Goal: Information Seeking & Learning: Learn about a topic

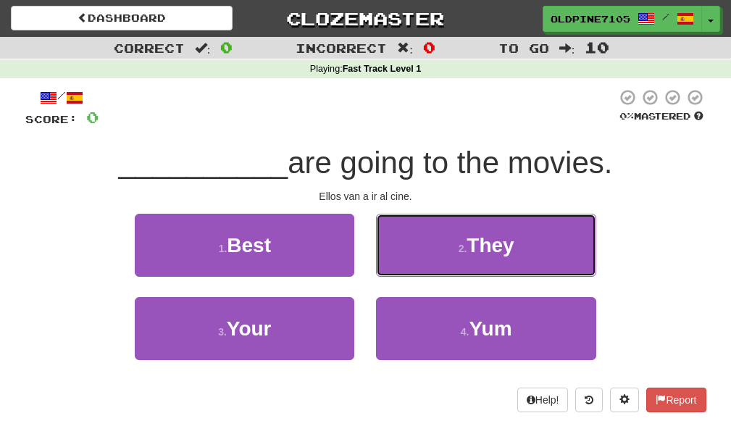
click at [484, 248] on span "They" at bounding box center [490, 245] width 47 height 22
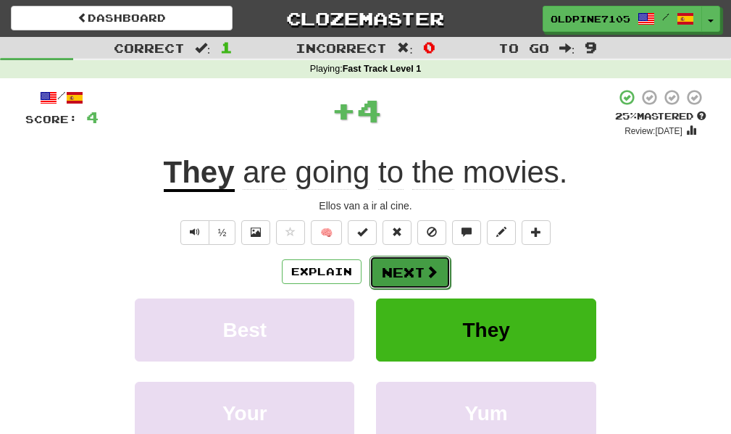
click at [379, 282] on button "Next" at bounding box center [410, 272] width 81 height 33
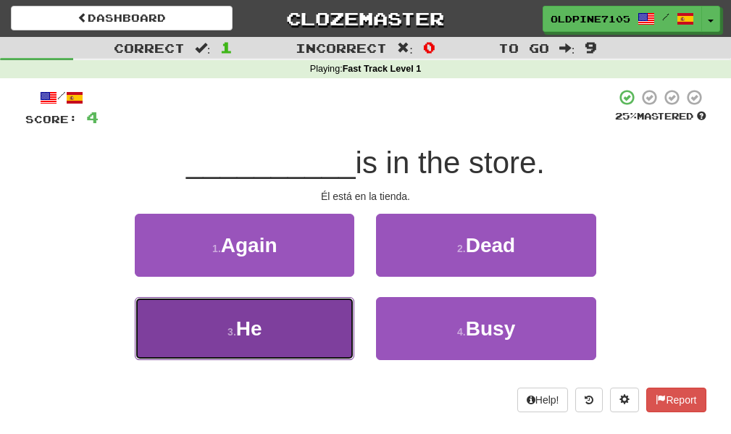
click at [238, 339] on span "He" at bounding box center [249, 328] width 26 height 22
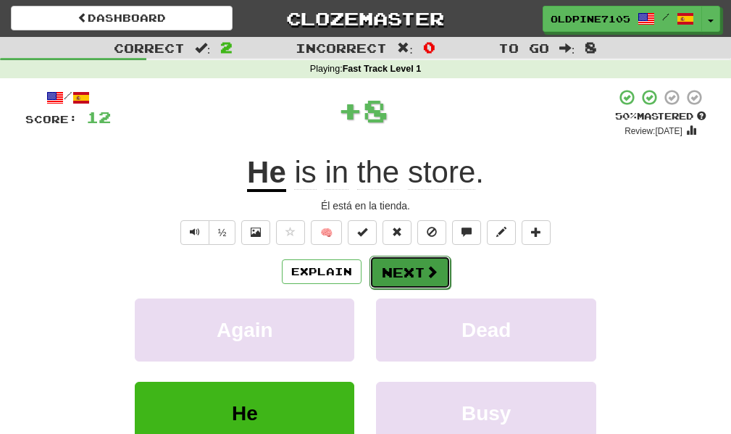
click at [403, 275] on button "Next" at bounding box center [410, 272] width 81 height 33
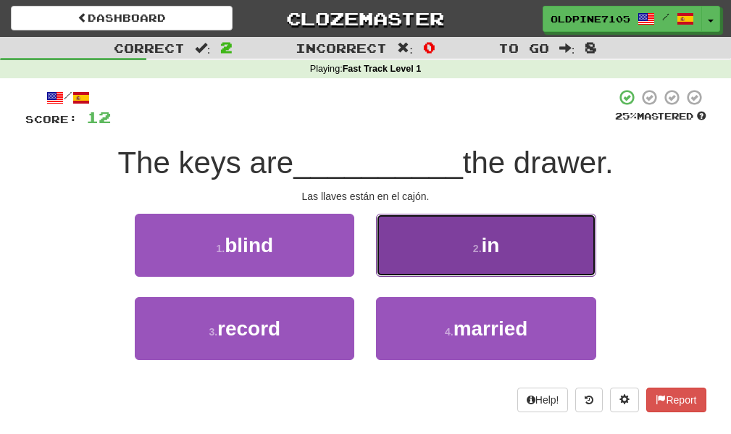
click at [426, 252] on button "2 . in" at bounding box center [486, 245] width 220 height 63
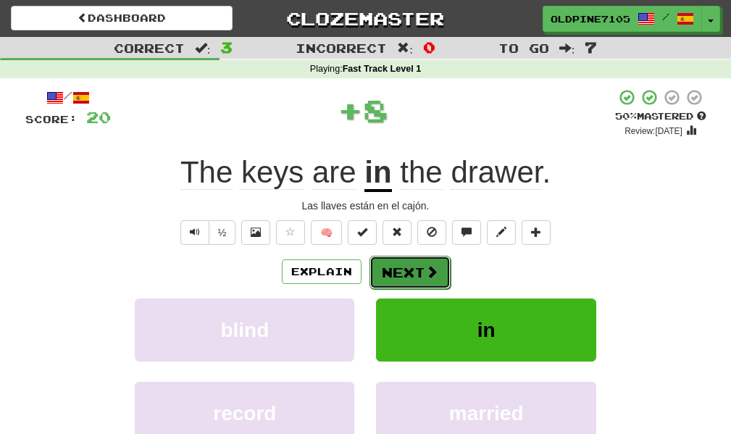
click at [423, 273] on button "Next" at bounding box center [410, 272] width 81 height 33
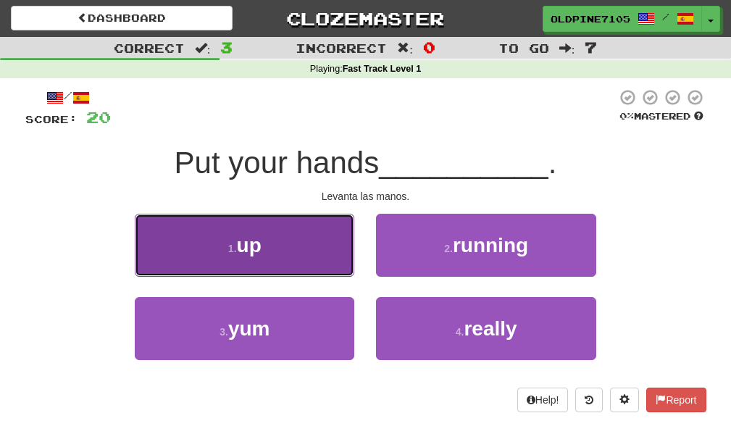
click at [279, 252] on button "1 . up" at bounding box center [245, 245] width 220 height 63
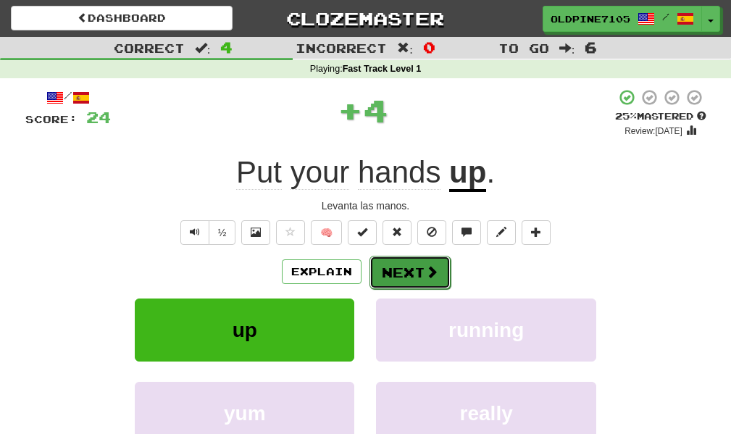
click at [404, 275] on button "Next" at bounding box center [410, 272] width 81 height 33
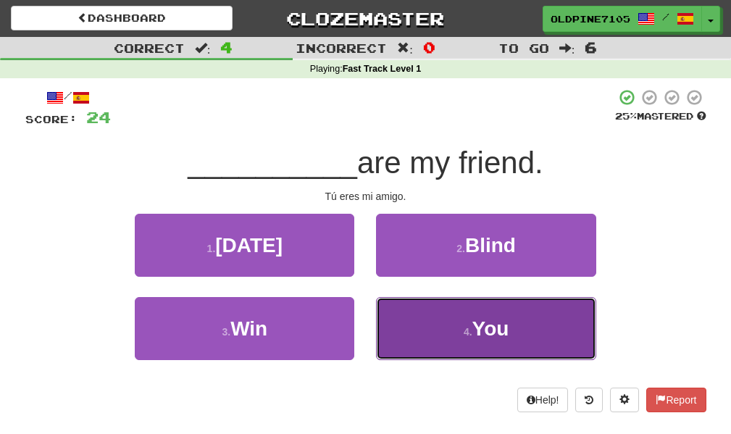
click at [438, 349] on button "4 . You" at bounding box center [486, 328] width 220 height 63
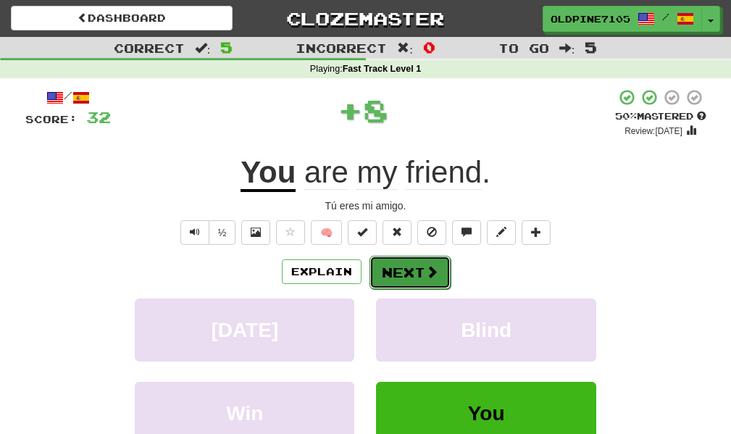
click at [417, 271] on button "Next" at bounding box center [410, 272] width 81 height 33
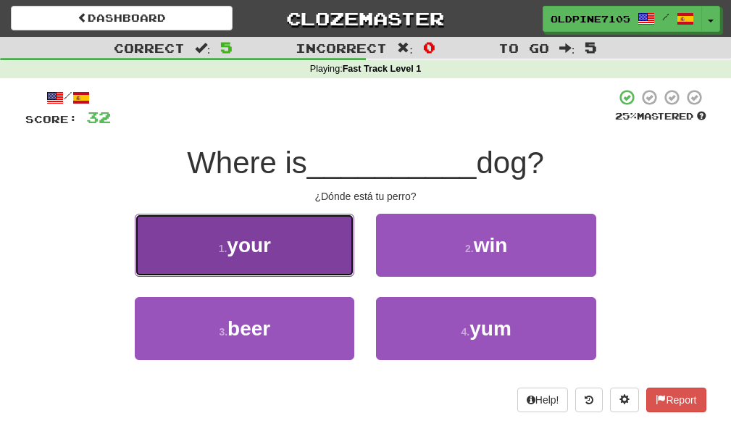
click at [231, 252] on span "your" at bounding box center [249, 245] width 44 height 22
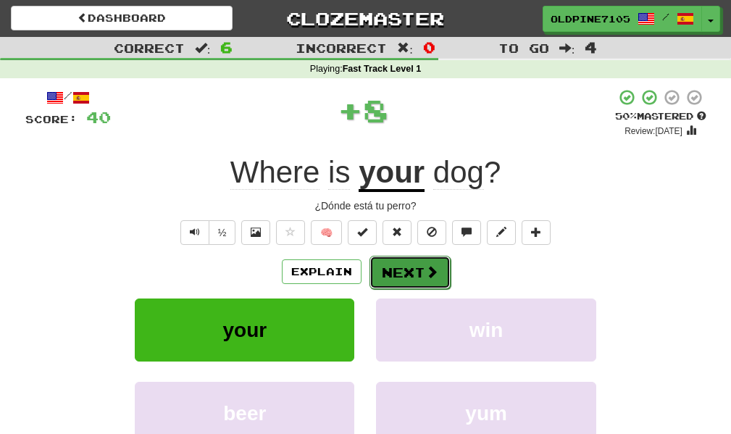
click at [424, 283] on button "Next" at bounding box center [410, 272] width 81 height 33
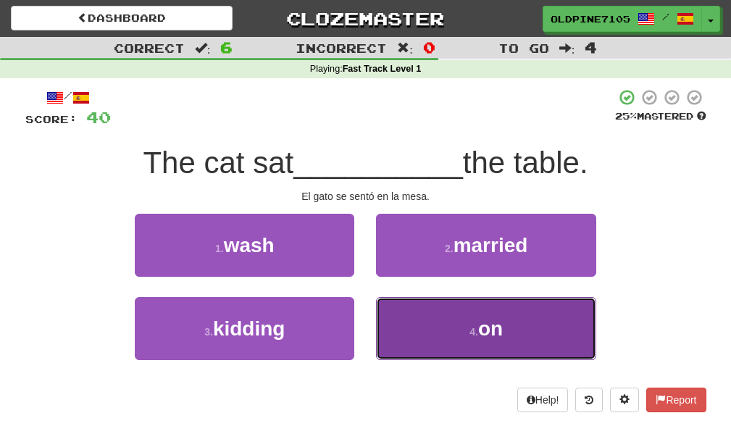
click at [424, 319] on button "4 . on" at bounding box center [486, 328] width 220 height 63
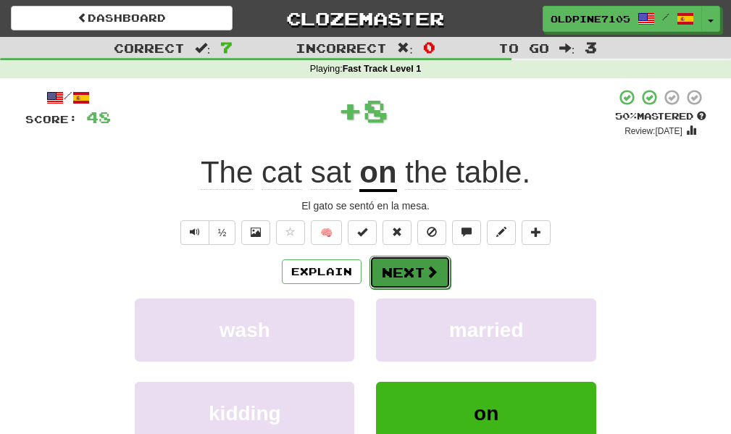
click at [417, 272] on button "Next" at bounding box center [410, 272] width 81 height 33
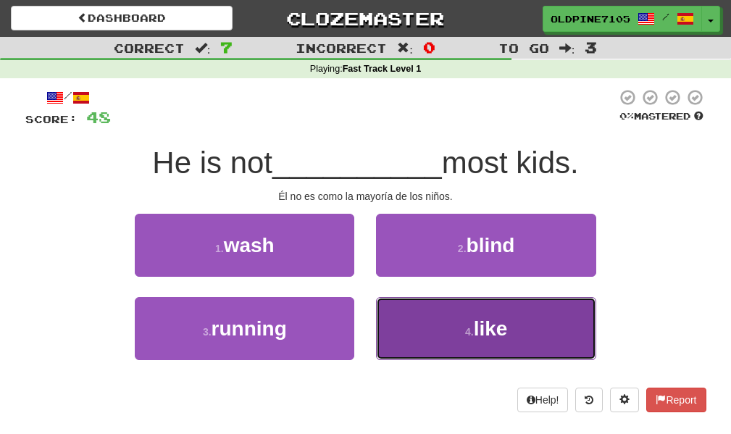
click at [420, 331] on button "4 . like" at bounding box center [486, 328] width 220 height 63
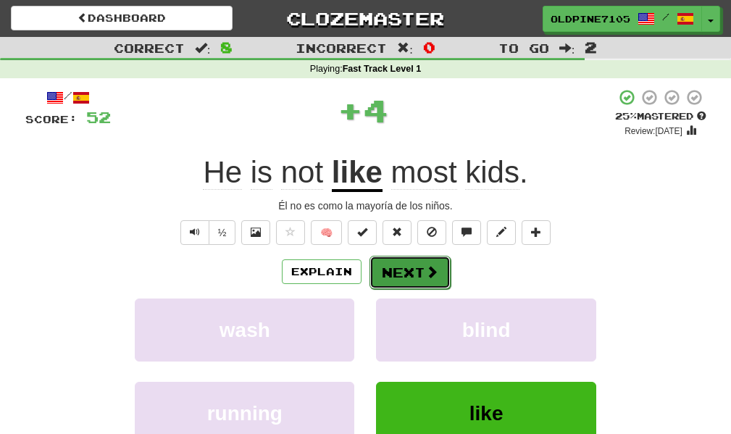
click at [420, 267] on button "Next" at bounding box center [410, 272] width 81 height 33
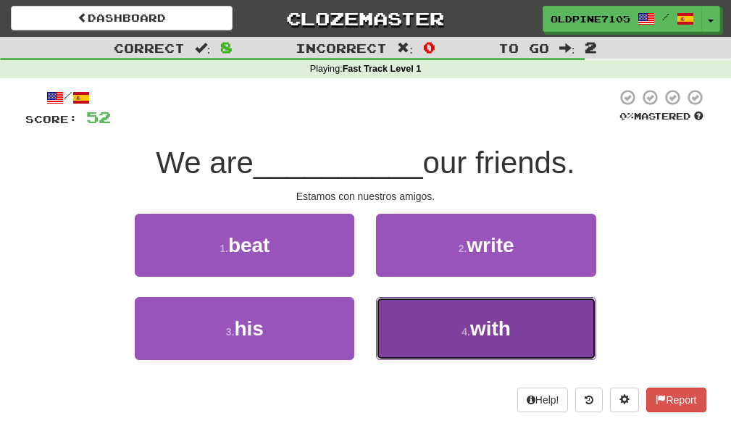
click at [436, 331] on button "4 . with" at bounding box center [486, 328] width 220 height 63
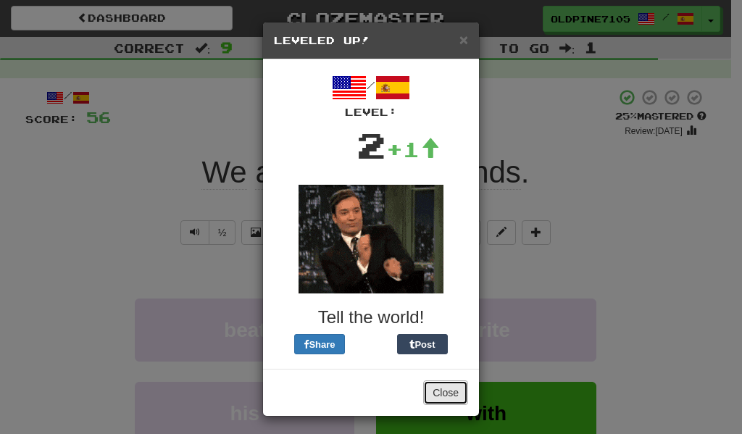
click at [441, 396] on button "Close" at bounding box center [445, 393] width 45 height 25
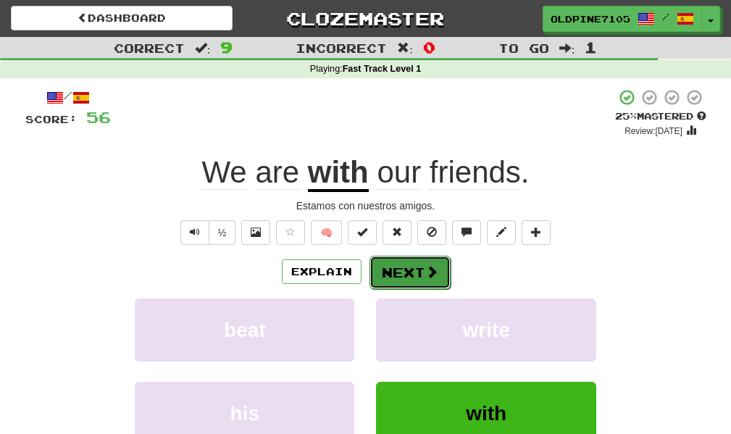
click at [426, 272] on span at bounding box center [431, 271] width 13 height 13
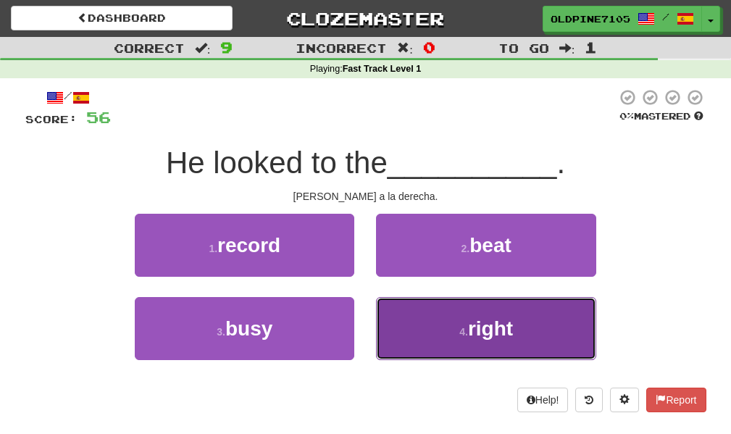
click at [519, 340] on button "4 . right" at bounding box center [486, 328] width 220 height 63
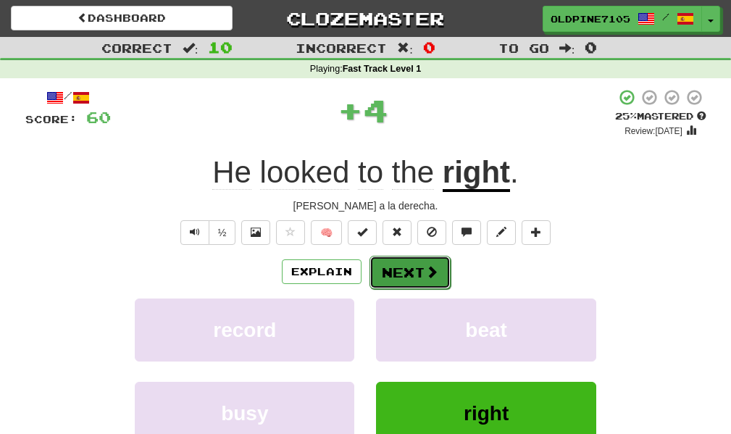
click at [435, 280] on button "Next" at bounding box center [410, 272] width 81 height 33
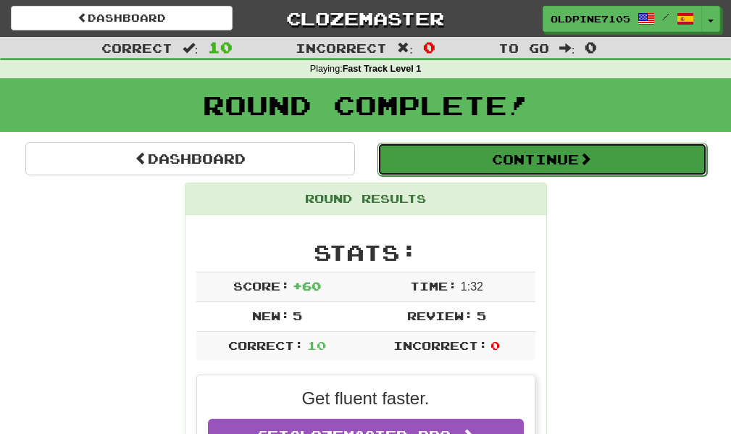
click at [552, 173] on button "Continue" at bounding box center [543, 159] width 330 height 33
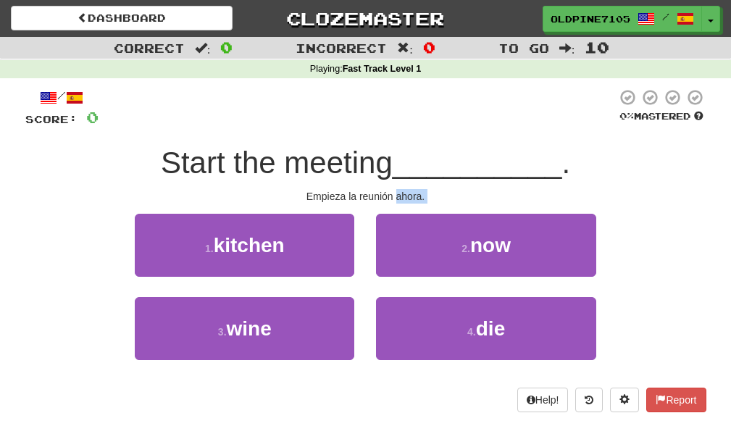
drag, startPoint x: 397, startPoint y: 199, endPoint x: 420, endPoint y: 207, distance: 24.3
click at [420, 207] on div "/ Score: 0 0 % Mastered Start the meeting __________ . Empieza la reunión ahora…" at bounding box center [365, 250] width 681 height 324
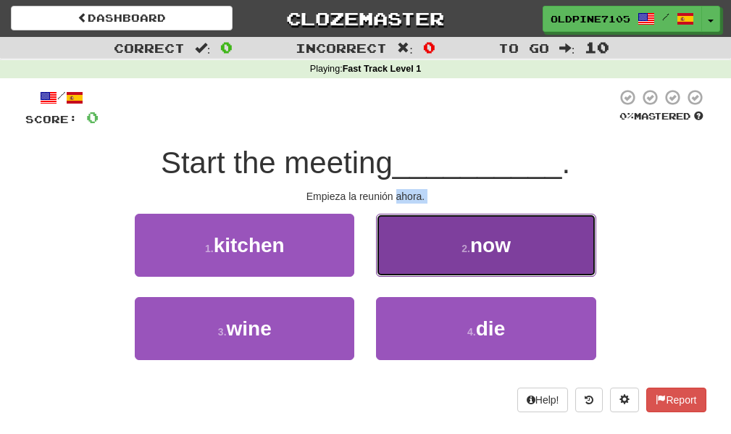
click at [422, 244] on button "2 . now" at bounding box center [486, 245] width 220 height 63
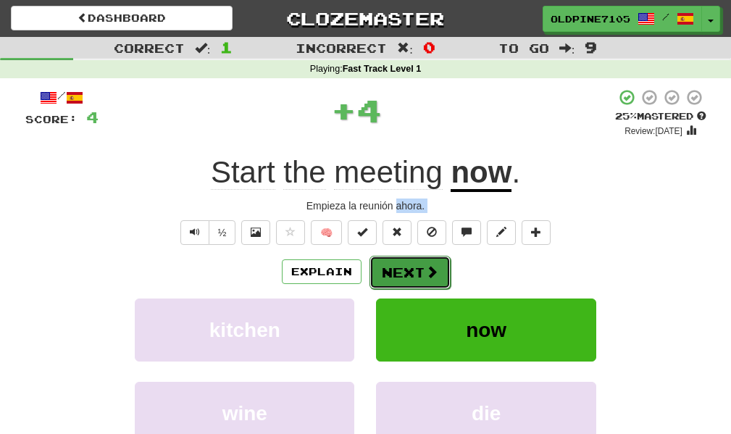
click at [430, 261] on button "Next" at bounding box center [410, 272] width 81 height 33
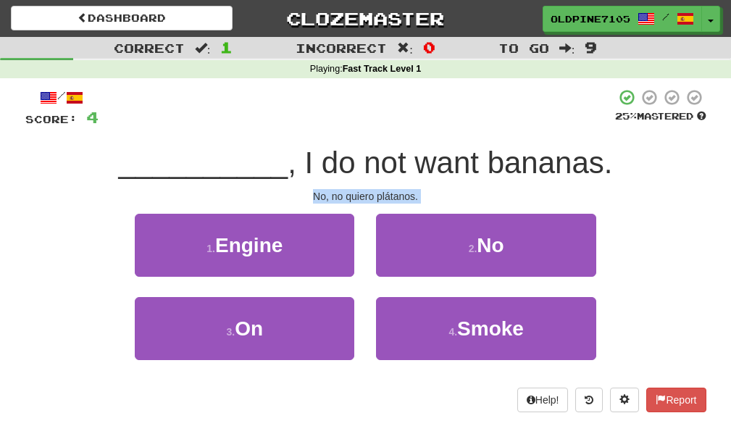
click at [458, 202] on div "No, no quiero plátanos." at bounding box center [365, 196] width 681 height 14
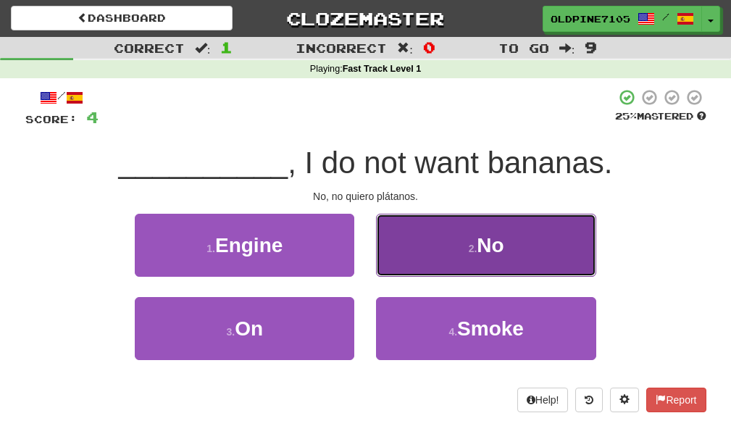
click at [470, 238] on button "2 . No" at bounding box center [486, 245] width 220 height 63
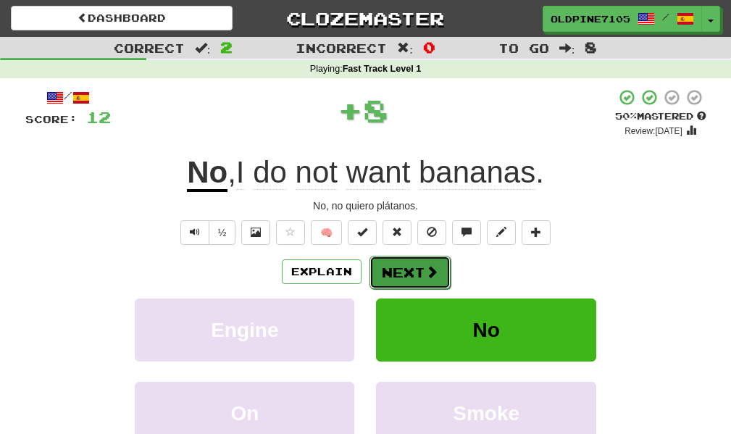
click at [431, 275] on span at bounding box center [431, 271] width 13 height 13
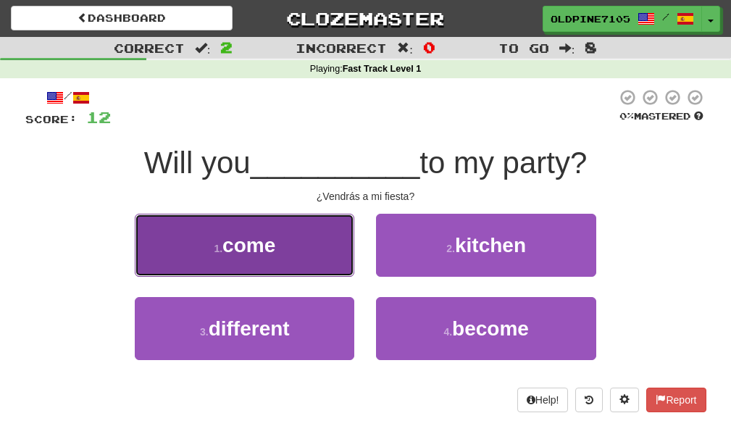
click at [318, 251] on button "1 . come" at bounding box center [245, 245] width 220 height 63
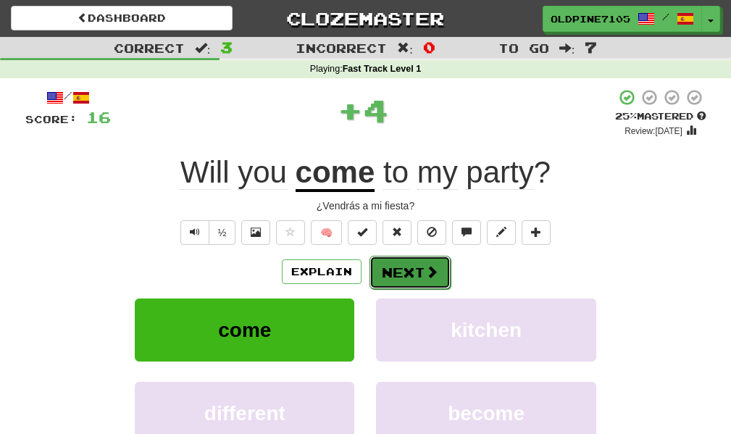
click at [428, 271] on span at bounding box center [431, 271] width 13 height 13
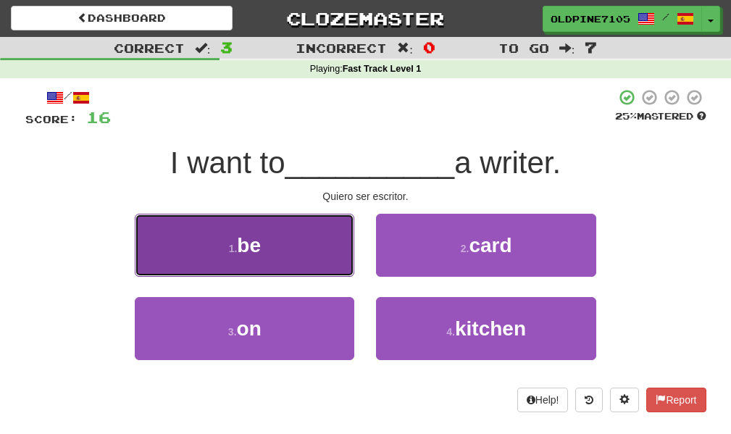
click at [320, 250] on button "1 . be" at bounding box center [245, 245] width 220 height 63
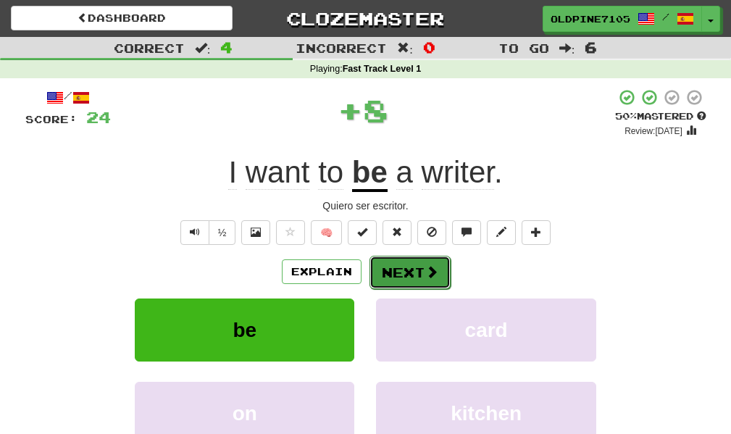
click at [415, 280] on button "Next" at bounding box center [410, 272] width 81 height 33
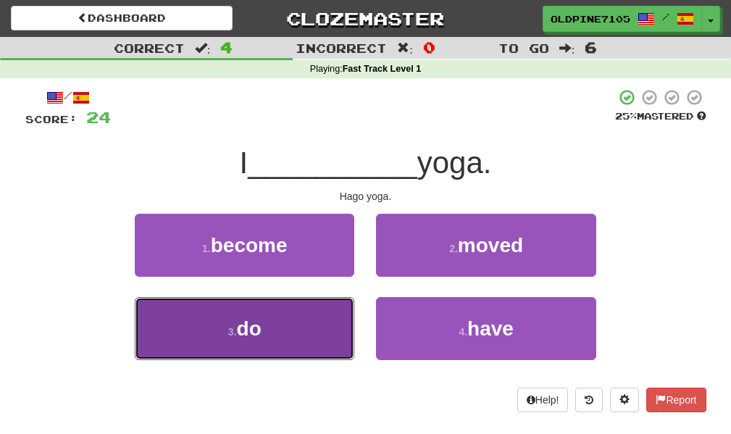
click at [299, 319] on button "3 . do" at bounding box center [245, 328] width 220 height 63
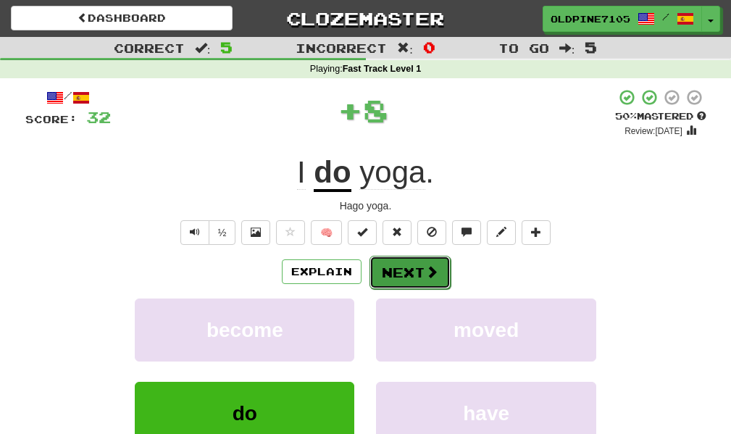
click at [433, 270] on span at bounding box center [431, 271] width 13 height 13
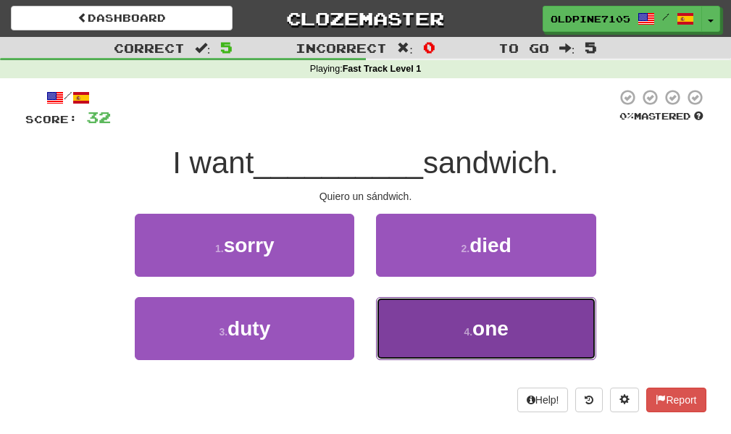
click at [493, 331] on span "one" at bounding box center [491, 328] width 36 height 22
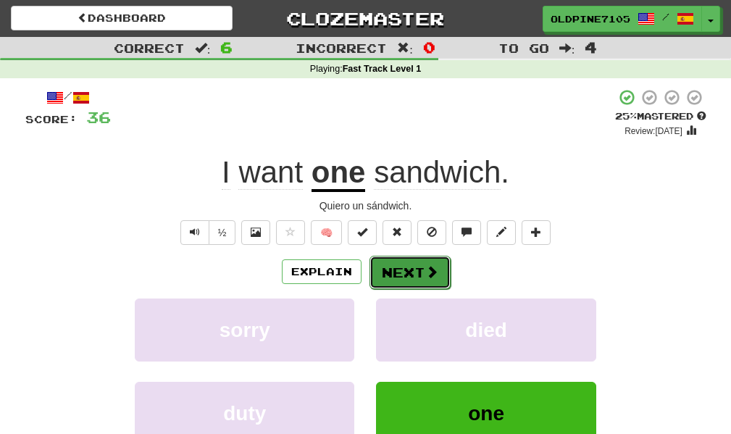
click at [425, 275] on span at bounding box center [431, 271] width 13 height 13
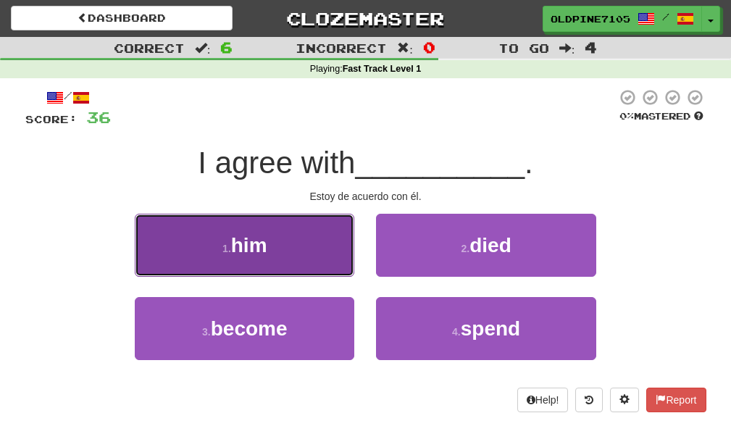
click at [317, 234] on button "1 . him" at bounding box center [245, 245] width 220 height 63
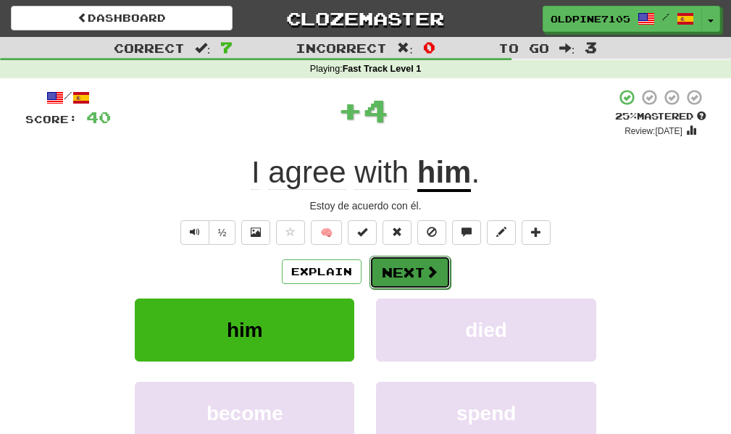
click at [419, 279] on button "Next" at bounding box center [410, 272] width 81 height 33
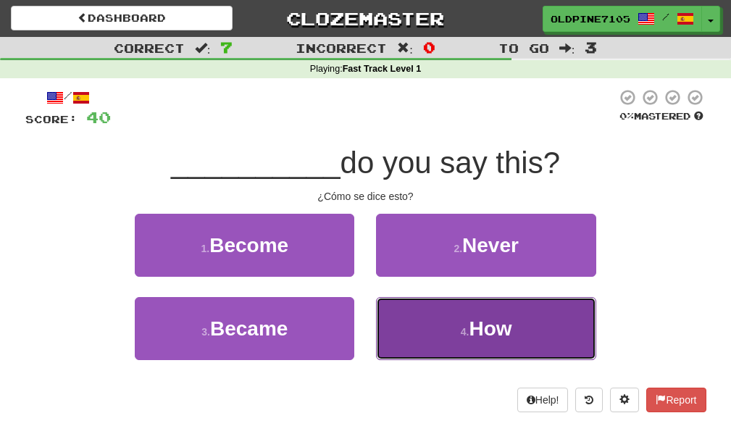
click at [433, 327] on button "4 . How" at bounding box center [486, 328] width 220 height 63
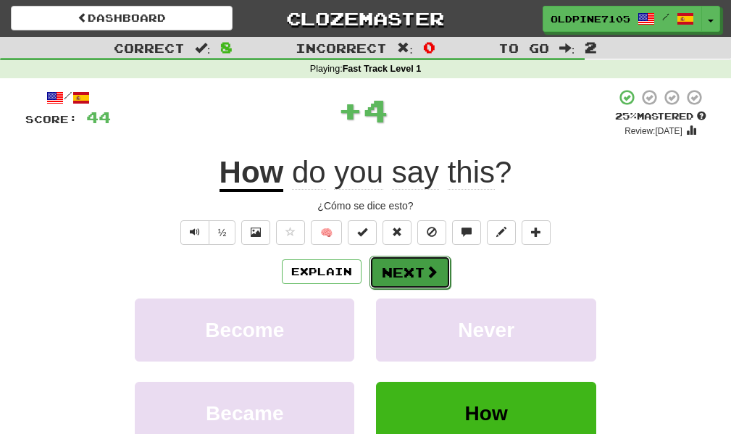
click at [417, 273] on button "Next" at bounding box center [410, 272] width 81 height 33
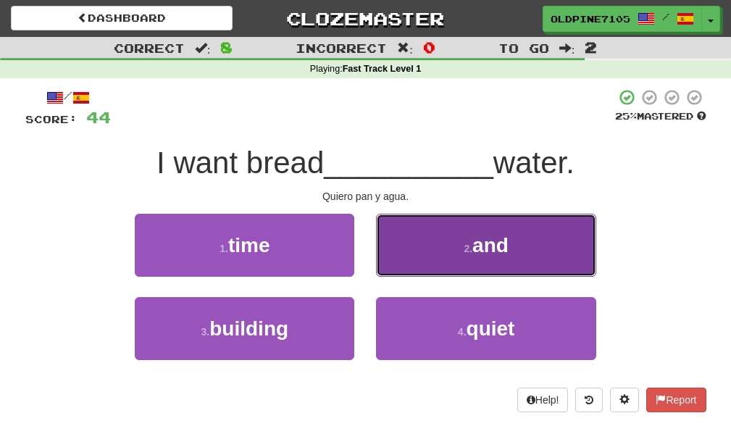
click at [513, 233] on button "2 . and" at bounding box center [486, 245] width 220 height 63
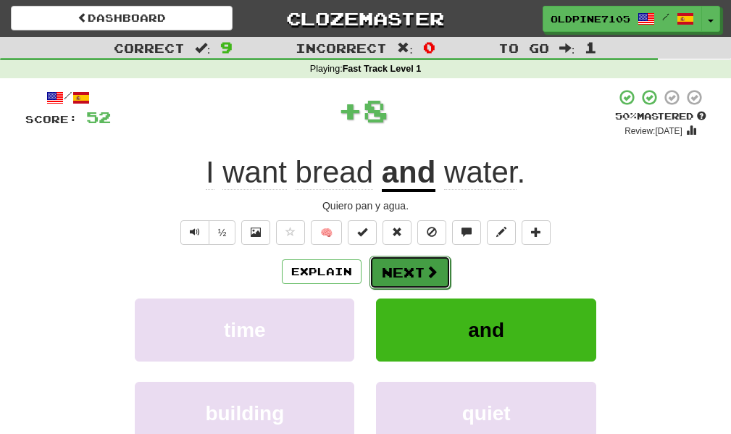
click at [439, 282] on button "Next" at bounding box center [410, 272] width 81 height 33
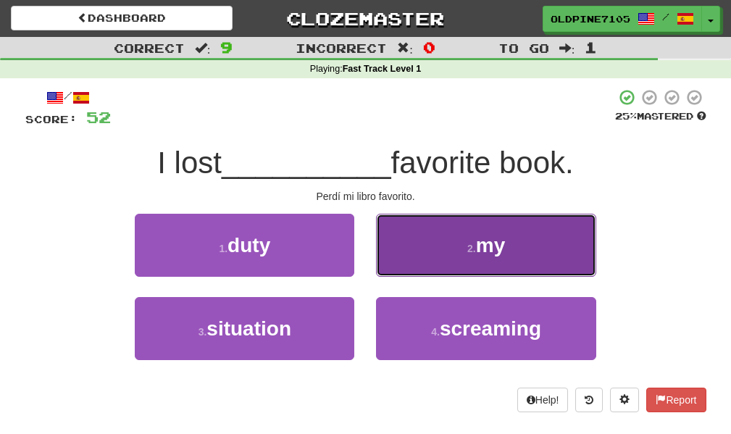
click at [497, 260] on button "2 . my" at bounding box center [486, 245] width 220 height 63
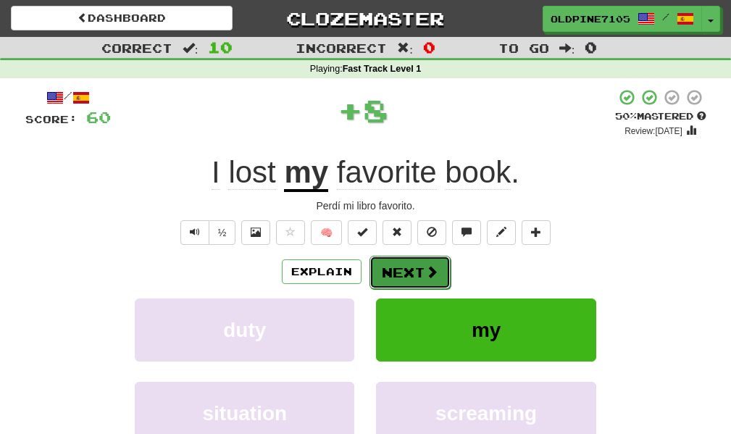
click at [412, 276] on button "Next" at bounding box center [410, 272] width 81 height 33
